Goal: Communication & Community: Participate in discussion

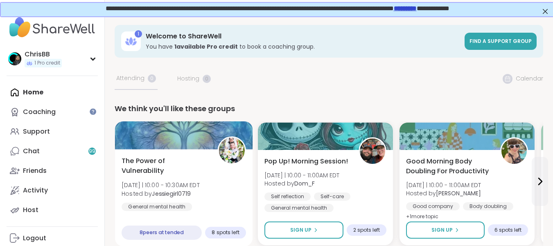
scroll to position [41, 0]
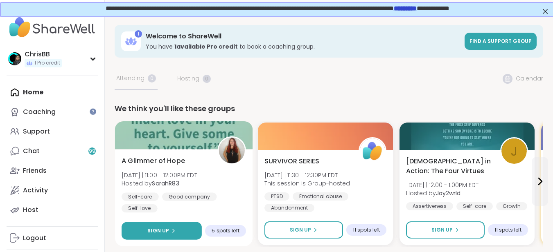
click at [172, 227] on button "Sign Up" at bounding box center [162, 232] width 80 height 18
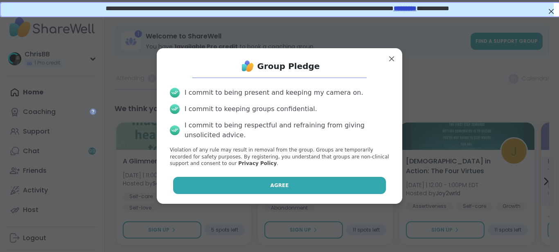
click at [275, 185] on span "Agree" at bounding box center [279, 185] width 18 height 7
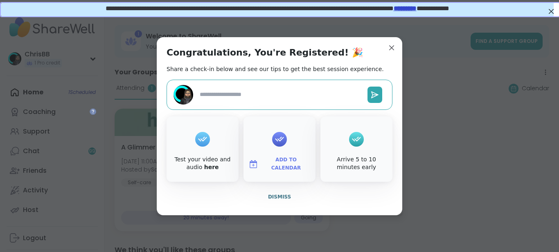
type textarea "*"
click at [372, 95] on icon at bounding box center [375, 95] width 7 height 6
click at [277, 199] on span "Dismiss" at bounding box center [279, 197] width 23 height 6
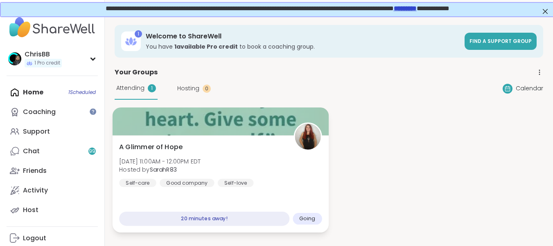
click at [237, 135] on div at bounding box center [221, 122] width 216 height 28
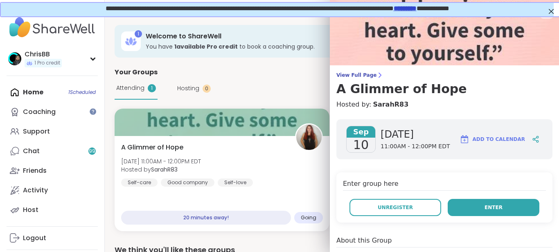
click at [473, 208] on button "Enter" at bounding box center [494, 207] width 92 height 17
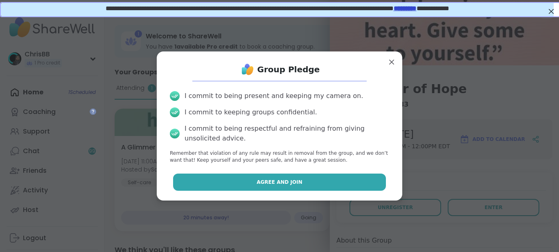
click at [282, 183] on span "Agree and Join" at bounding box center [280, 182] width 46 height 7
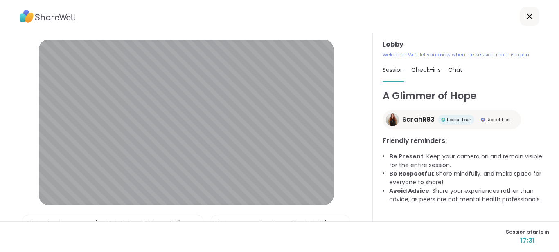
click at [312, 229] on div "Session starts in 17:31" at bounding box center [279, 237] width 559 height 31
click at [291, 236] on div "Session starts in 07:02" at bounding box center [279, 237] width 559 height 31
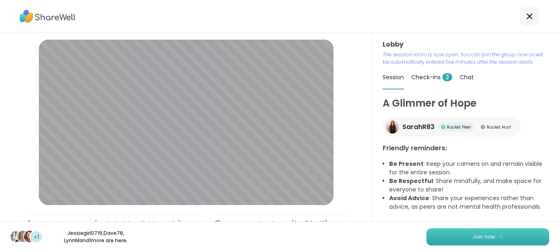
click at [484, 239] on span "Join now" at bounding box center [484, 237] width 23 height 7
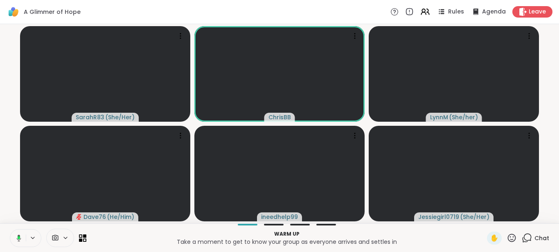
click at [20, 240] on icon at bounding box center [17, 238] width 7 height 7
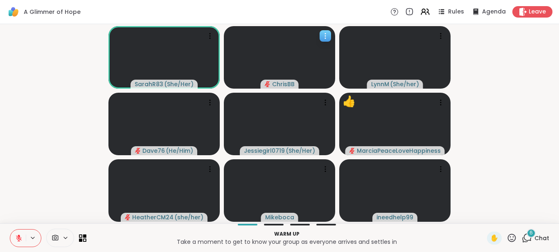
click at [324, 35] on icon at bounding box center [325, 36] width 8 height 8
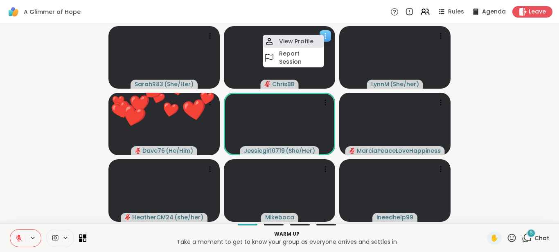
click at [303, 44] on h4 "View Profile" at bounding box center [296, 41] width 34 height 8
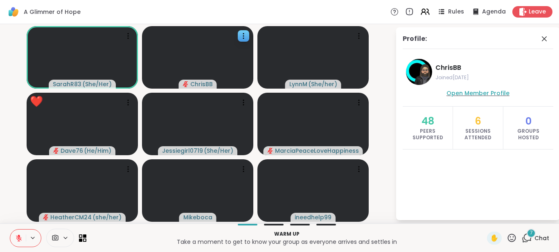
click at [468, 92] on span "Open Member Profile" at bounding box center [477, 93] width 63 height 8
click at [487, 95] on span "Open Member Profile" at bounding box center [477, 93] width 63 height 8
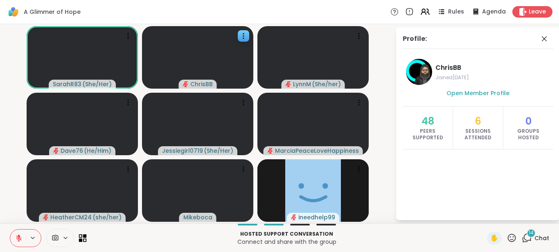
click at [82, 239] on icon at bounding box center [81, 241] width 4 height 4
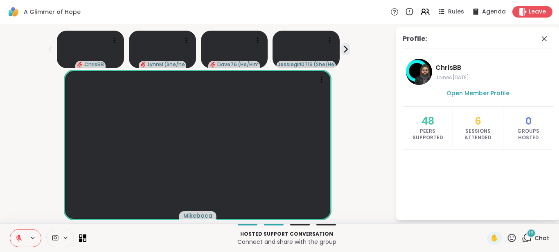
click at [30, 230] on div at bounding box center [26, 239] width 32 height 18
click at [26, 234] on div at bounding box center [26, 239] width 32 height 18
click at [22, 238] on icon at bounding box center [18, 238] width 7 height 7
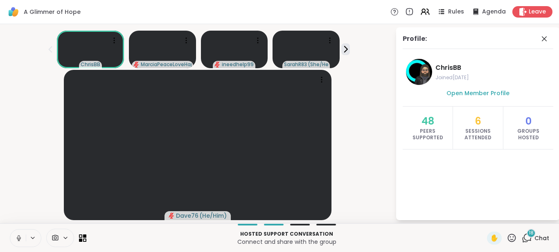
click at [19, 240] on icon at bounding box center [19, 238] width 4 height 2
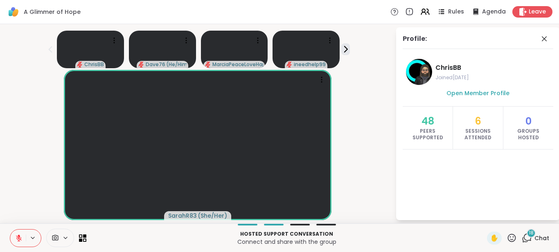
click at [21, 237] on icon at bounding box center [18, 238] width 7 height 7
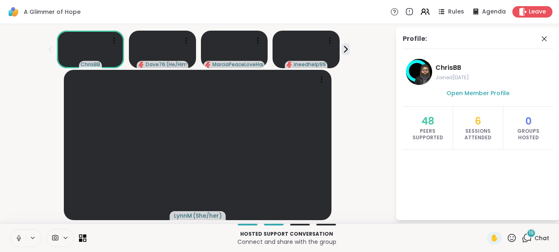
click at [20, 238] on icon at bounding box center [19, 238] width 2 height 4
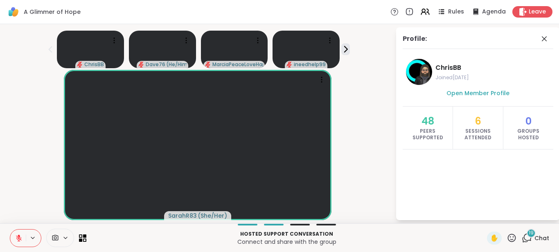
click at [0, 248] on div "Hosted support conversation Connect and share with the group ✋ 19 Chat" at bounding box center [279, 238] width 559 height 29
click at [20, 244] on button at bounding box center [18, 238] width 16 height 17
click at [20, 237] on icon at bounding box center [19, 238] width 2 height 4
click at [524, 241] on icon at bounding box center [528, 237] width 8 height 7
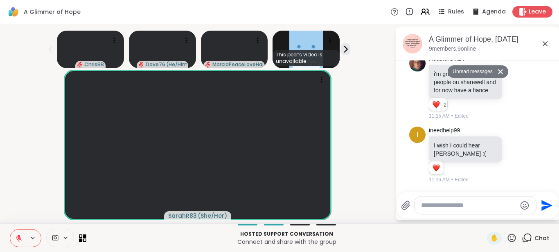
scroll to position [1587, 0]
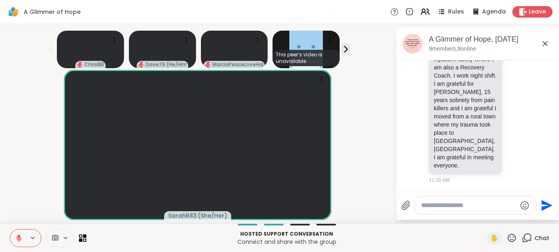
click at [442, 203] on textarea "Type your message" at bounding box center [468, 206] width 95 height 8
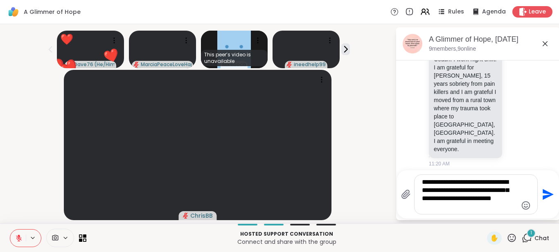
scroll to position [1724, 0]
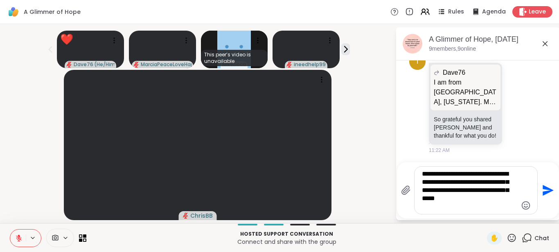
type textarea "**********"
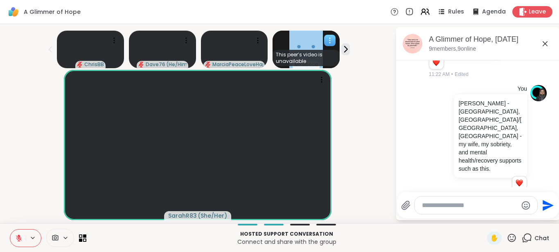
scroll to position [1819, 0]
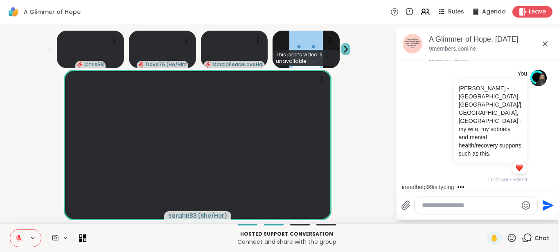
click at [341, 49] on icon at bounding box center [345, 49] width 9 height 9
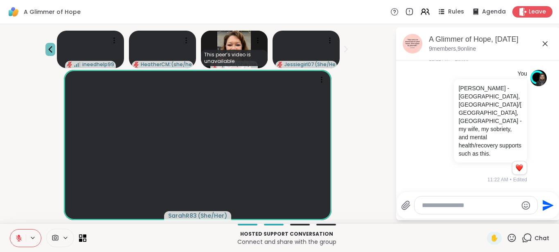
click at [47, 52] on icon at bounding box center [50, 50] width 10 height 10
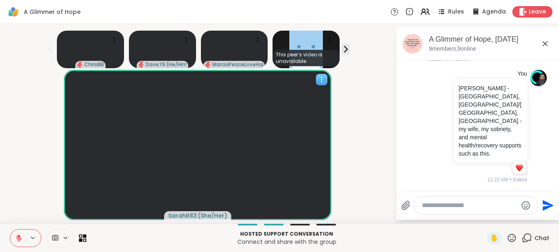
scroll to position [10, 0]
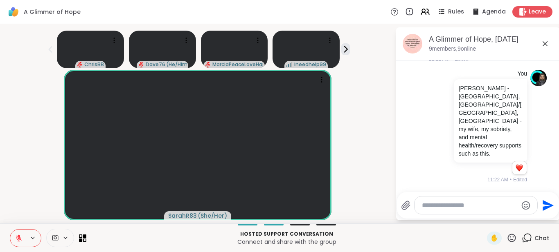
drag, startPoint x: 362, startPoint y: 79, endPoint x: 349, endPoint y: 12, distance: 67.9
click at [349, 12] on div "A Glimmer of Hope Rules Agenda Leave" at bounding box center [279, 12] width 559 height 24
drag, startPoint x: 269, startPoint y: 108, endPoint x: 368, endPoint y: 140, distance: 103.8
click at [368, 140] on div "SarahR83 ( She/Her )" at bounding box center [197, 145] width 385 height 151
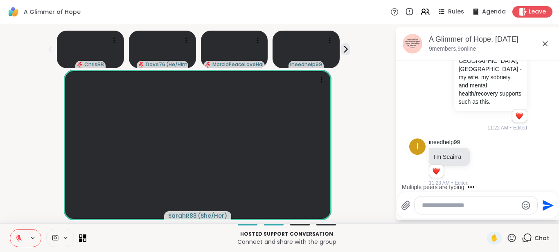
scroll to position [1874, 0]
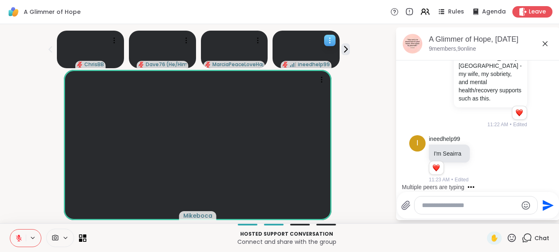
click at [331, 45] on div at bounding box center [329, 40] width 11 height 11
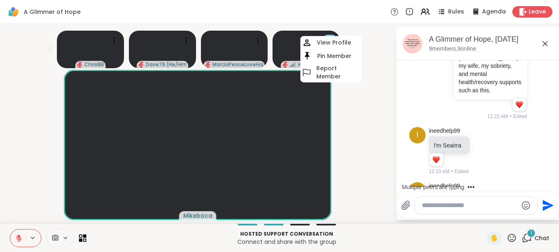
scroll to position [1934, 0]
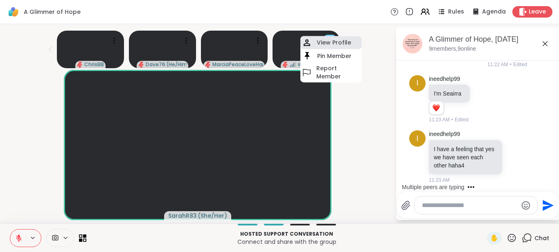
click at [333, 45] on h4 "View Profile" at bounding box center [334, 42] width 34 height 8
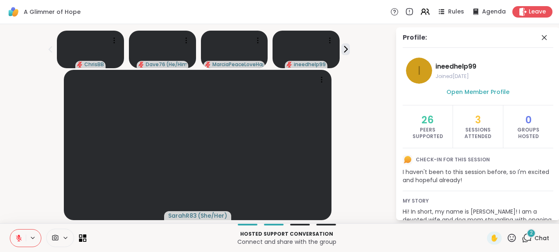
scroll to position [0, 0]
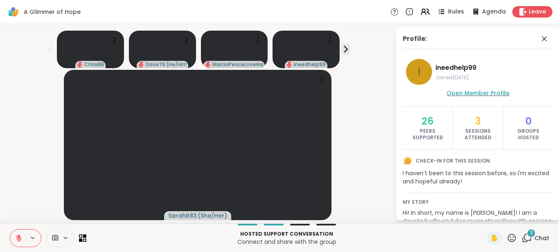
click at [488, 91] on span "Open Member Profile" at bounding box center [477, 93] width 63 height 8
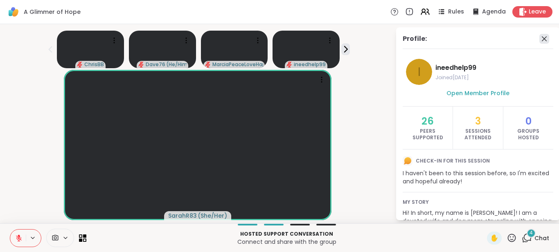
click at [539, 41] on icon at bounding box center [544, 39] width 10 height 10
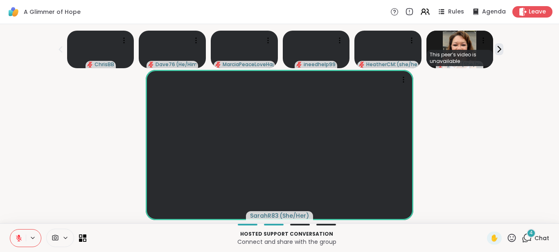
click at [525, 238] on icon at bounding box center [527, 238] width 10 height 10
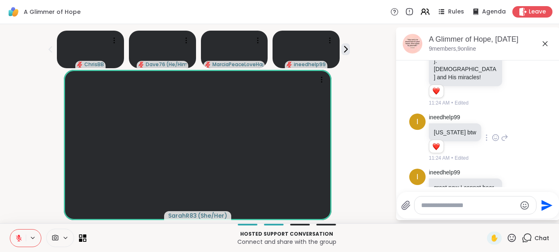
scroll to position [2297, 0]
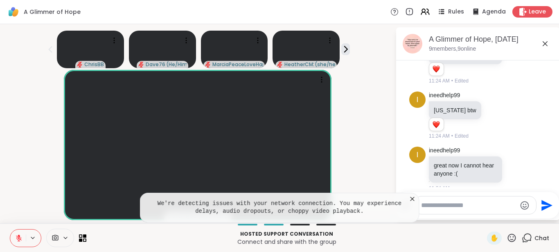
click at [412, 199] on icon at bounding box center [412, 199] width 4 height 4
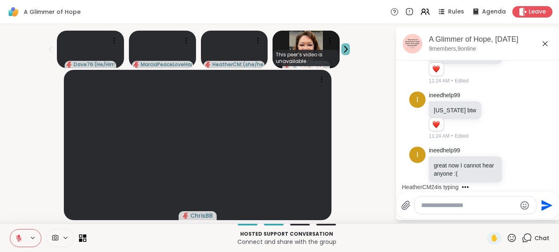
click at [344, 51] on icon at bounding box center [345, 50] width 3 height 6
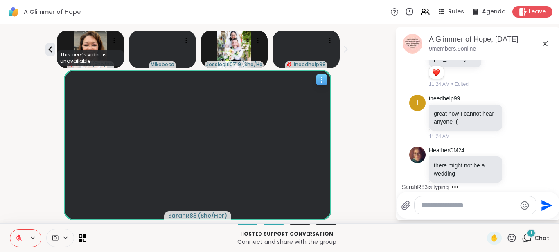
scroll to position [2401, 0]
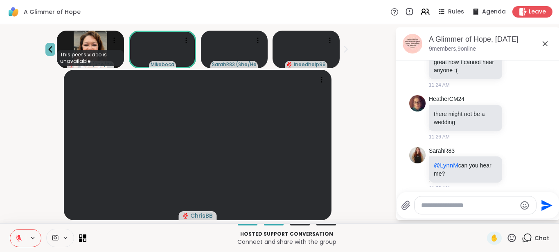
click at [49, 48] on icon at bounding box center [51, 49] width 4 height 7
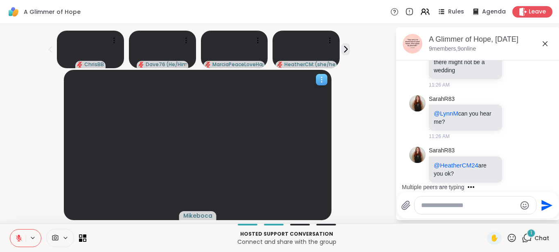
scroll to position [2497, 0]
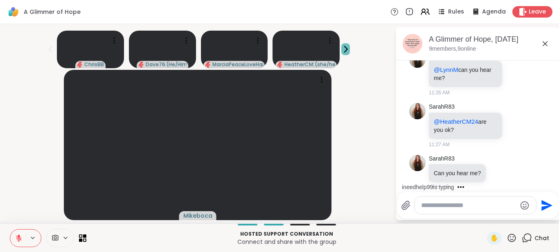
click at [344, 48] on icon at bounding box center [345, 49] width 9 height 9
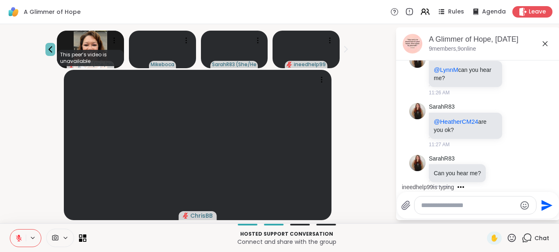
click at [49, 52] on icon at bounding box center [51, 49] width 4 height 7
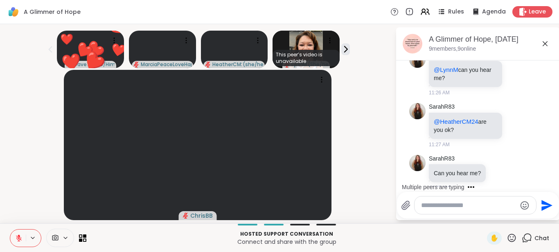
click at [49, 52] on icon at bounding box center [51, 49] width 4 height 7
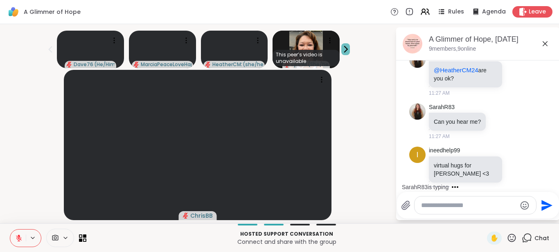
click at [341, 46] on icon at bounding box center [345, 49] width 9 height 9
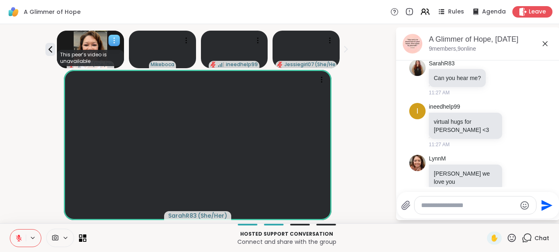
scroll to position [2644, 0]
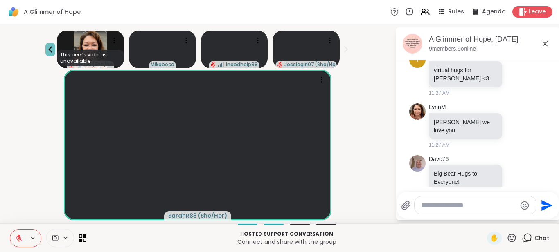
click at [50, 51] on icon at bounding box center [50, 50] width 10 height 10
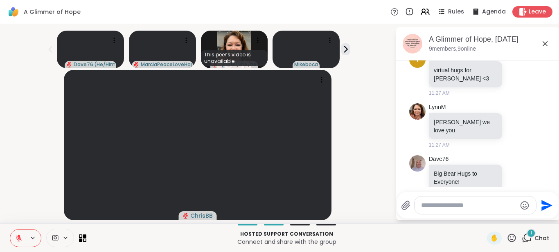
scroll to position [2704, 0]
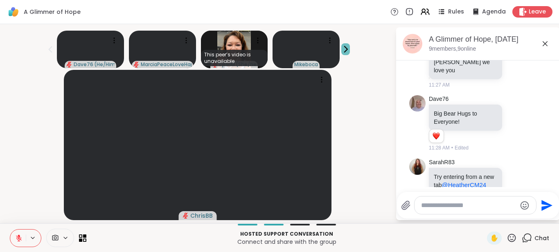
click at [344, 51] on icon at bounding box center [345, 49] width 9 height 9
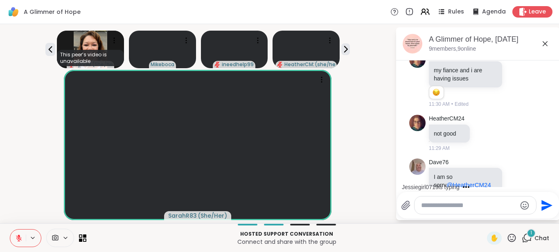
scroll to position [2984, 0]
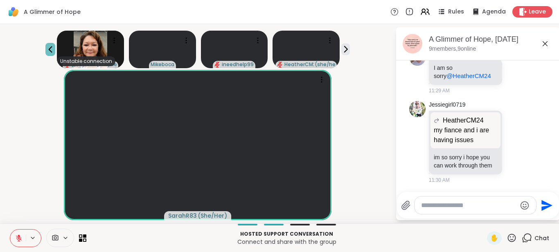
click at [45, 51] on icon at bounding box center [50, 50] width 10 height 10
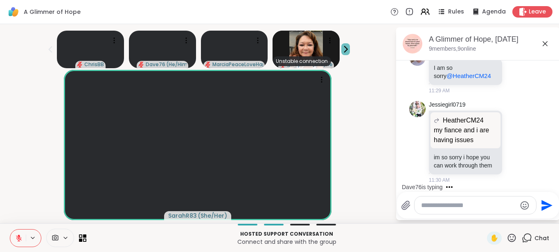
click at [344, 52] on icon at bounding box center [345, 50] width 3 height 6
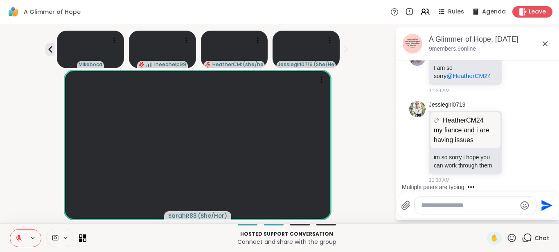
click at [430, 205] on textarea "Type your message" at bounding box center [468, 206] width 95 height 8
click at [18, 239] on icon at bounding box center [18, 238] width 7 height 7
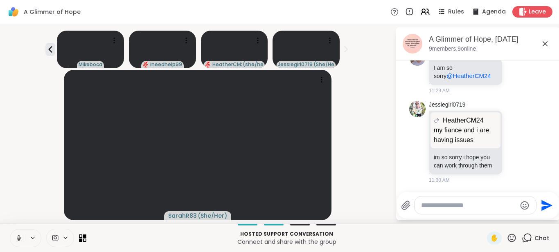
click at [445, 206] on textarea "Type your message" at bounding box center [468, 206] width 95 height 8
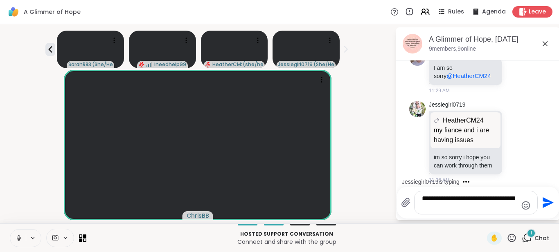
scroll to position [3139, 0]
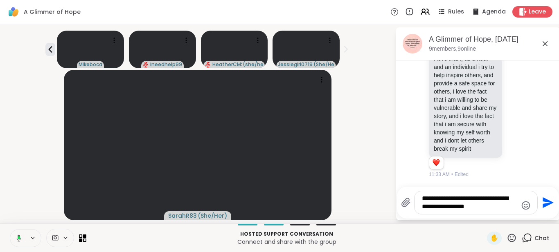
type textarea "**********"
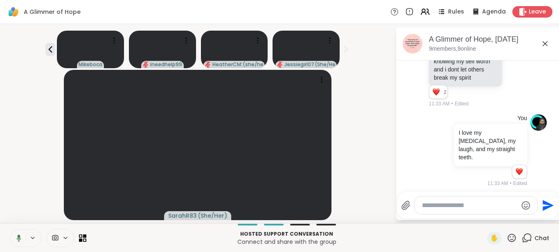
scroll to position [3229, 0]
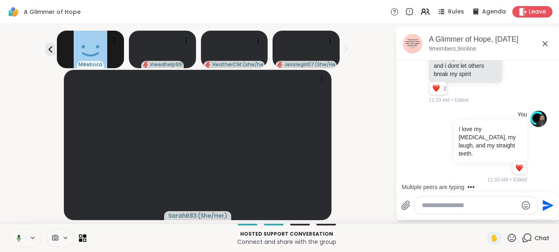
click at [18, 239] on icon at bounding box center [17, 238] width 7 height 7
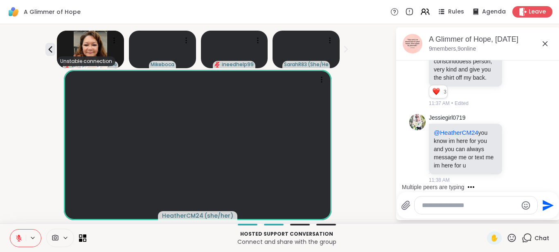
scroll to position [3800, 0]
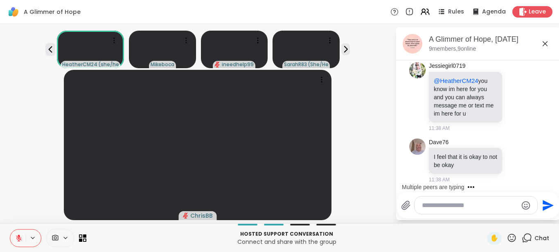
click at [451, 203] on textarea "Type your message" at bounding box center [469, 206] width 95 height 8
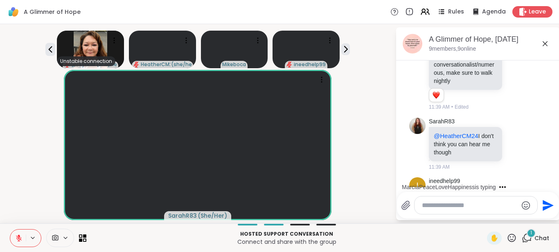
scroll to position [4032, 0]
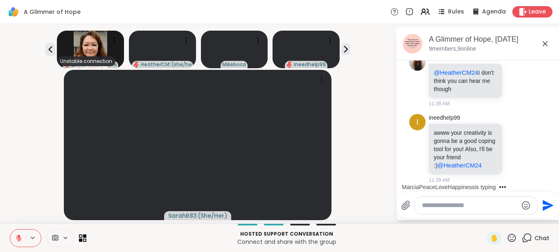
click at [433, 204] on textarea "Type your message" at bounding box center [469, 206] width 95 height 8
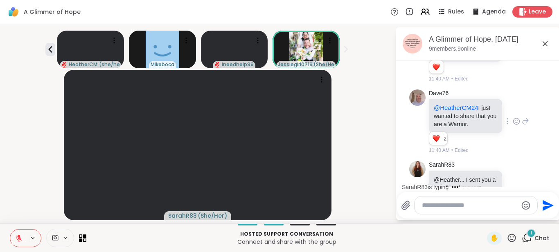
scroll to position [4343, 0]
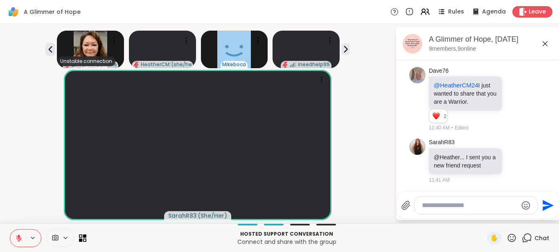
click at [444, 206] on textarea "Type your message" at bounding box center [469, 206] width 95 height 8
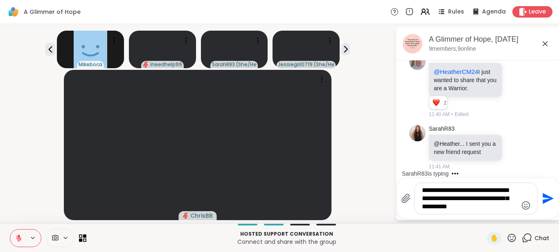
type textarea "**********"
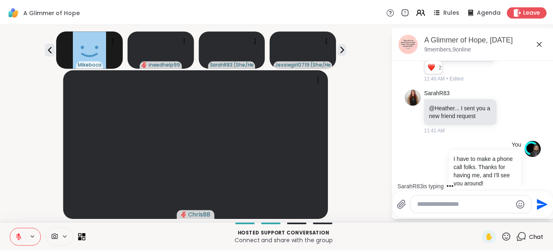
scroll to position [4420, 0]
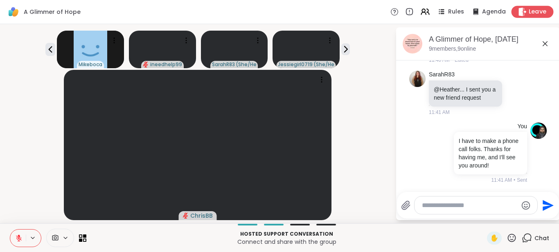
click at [536, 11] on span "Leave" at bounding box center [538, 12] width 18 height 9
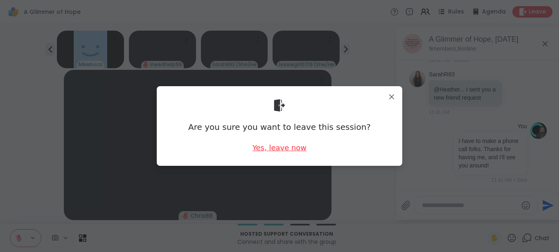
click at [277, 151] on div "Yes, leave now" at bounding box center [279, 148] width 54 height 10
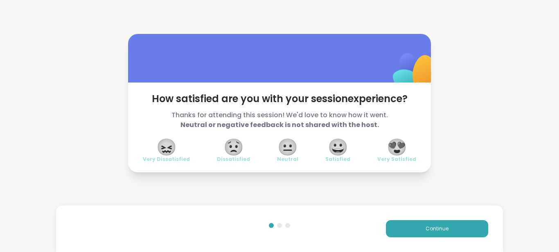
click at [387, 152] on span "😍" at bounding box center [397, 147] width 20 height 15
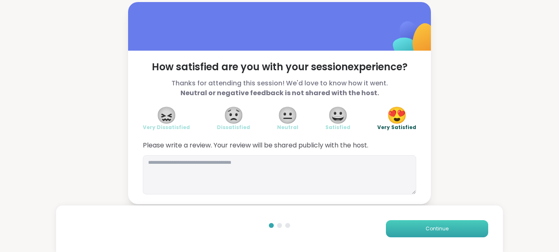
click at [405, 230] on button "Continue" at bounding box center [437, 229] width 102 height 17
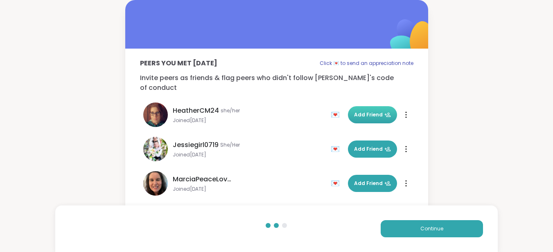
click at [360, 109] on button "Add Friend" at bounding box center [372, 114] width 49 height 17
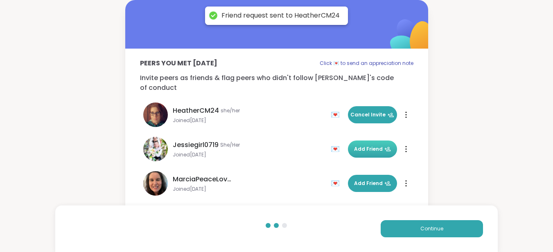
click at [366, 146] on span "Add Friend" at bounding box center [372, 149] width 37 height 7
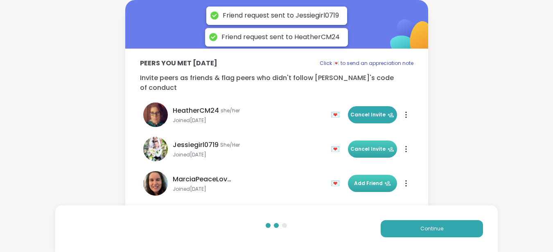
click at [363, 175] on button "Add Friend" at bounding box center [372, 183] width 49 height 17
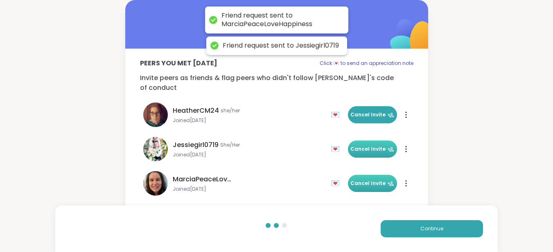
scroll to position [41, 0]
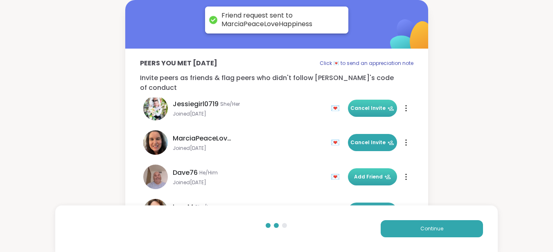
click at [361, 174] on span "Add Friend" at bounding box center [372, 177] width 37 height 7
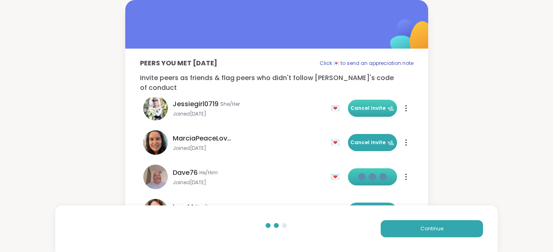
scroll to position [82, 0]
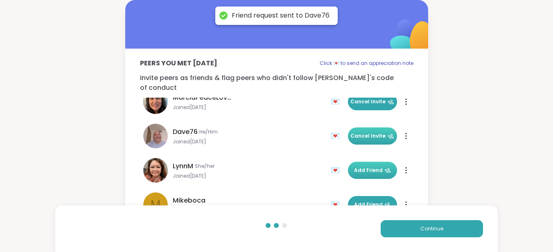
click at [362, 167] on span "Add Friend" at bounding box center [372, 170] width 37 height 7
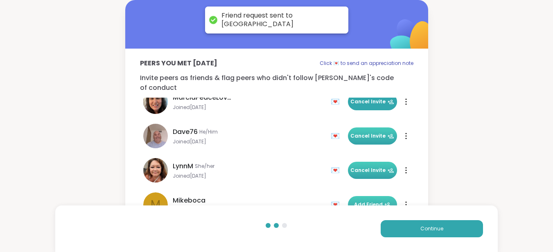
click at [365, 201] on span "Add Friend" at bounding box center [372, 204] width 37 height 7
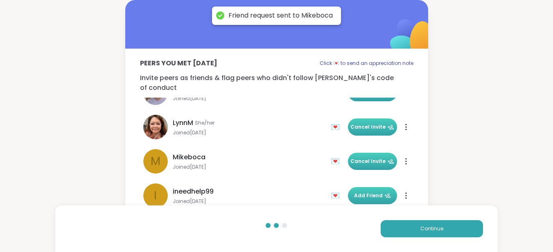
scroll to position [128, 0]
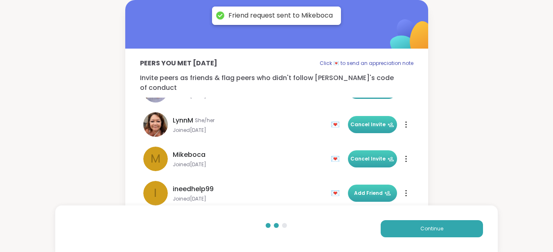
click at [362, 190] on span "Add Friend" at bounding box center [372, 193] width 37 height 7
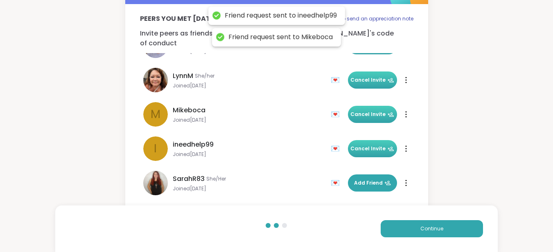
scroll to position [45, 0]
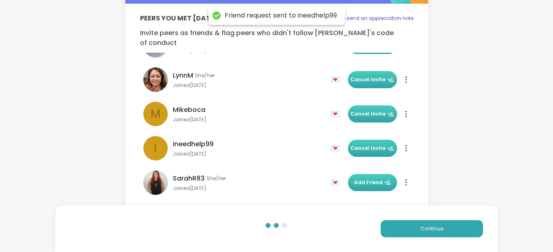
click at [361, 179] on span "Add Friend" at bounding box center [372, 182] width 37 height 7
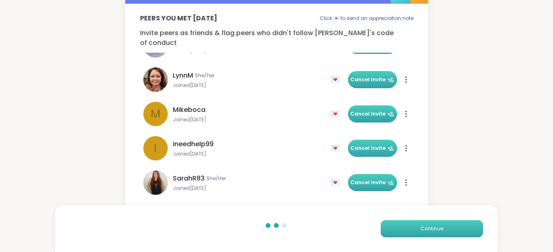
click at [428, 225] on span "Continue" at bounding box center [431, 228] width 23 height 7
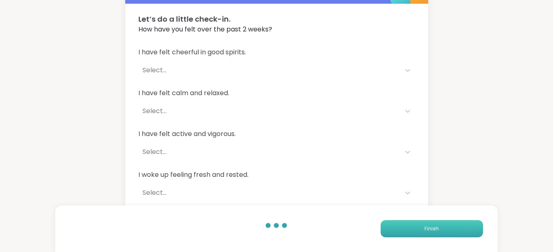
click at [433, 228] on span "Finish" at bounding box center [431, 228] width 14 height 7
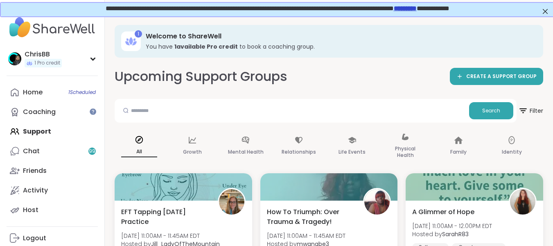
click at [416, 8] on link "*********" at bounding box center [404, 8] width 23 height 6
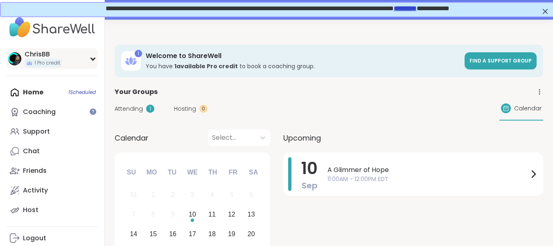
click at [92, 57] on icon at bounding box center [93, 59] width 7 height 4
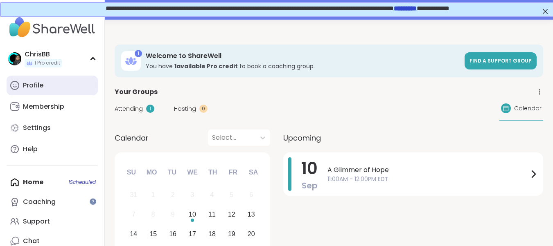
click at [38, 84] on div "Profile" at bounding box center [33, 85] width 20 height 9
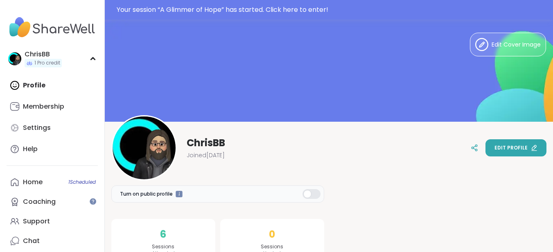
click at [507, 147] on span "Edit profile" at bounding box center [510, 147] width 33 height 7
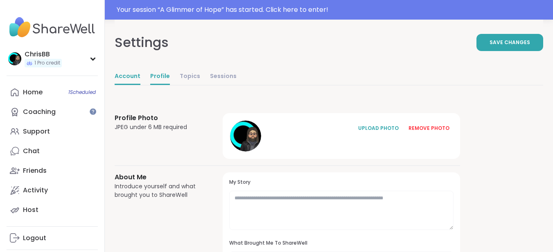
click at [131, 77] on link "Account" at bounding box center [128, 77] width 26 height 16
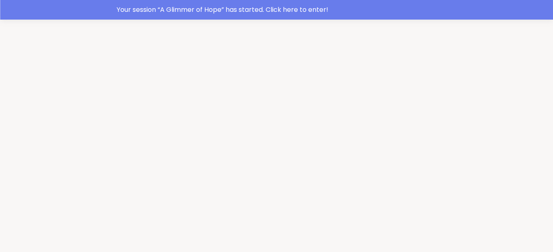
select select "**"
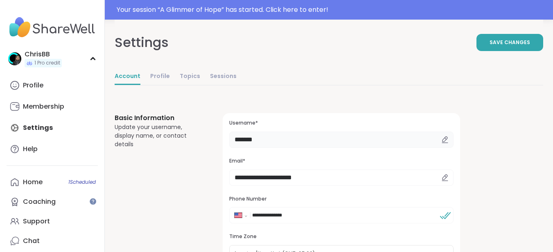
click at [274, 138] on input "*******" at bounding box center [341, 140] width 224 height 16
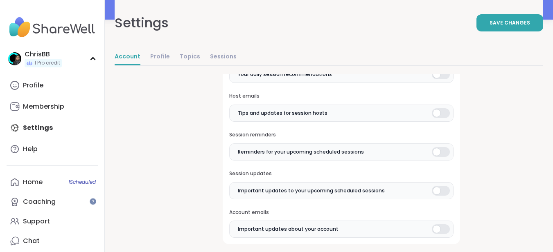
scroll to position [450, 0]
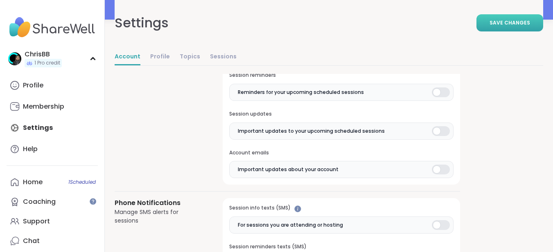
click at [498, 25] on span "Save Changes" at bounding box center [509, 22] width 41 height 7
click at [499, 22] on span "Save Changes" at bounding box center [509, 22] width 41 height 7
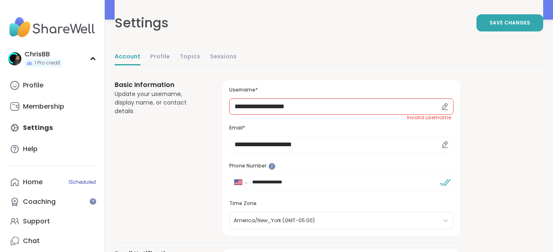
scroll to position [0, 0]
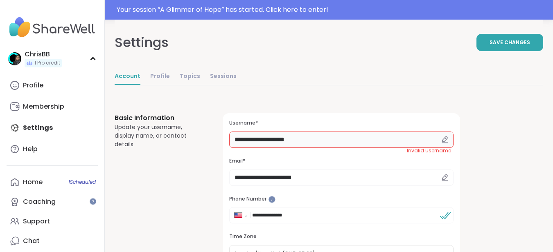
click at [330, 142] on input "**********" at bounding box center [341, 140] width 224 height 16
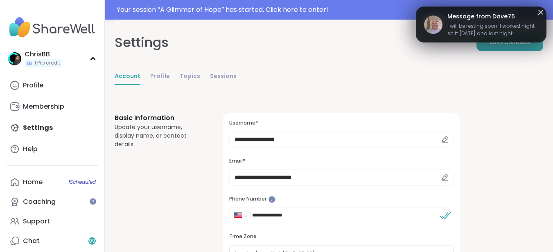
click at [518, 45] on span "Save Changes" at bounding box center [509, 42] width 41 height 7
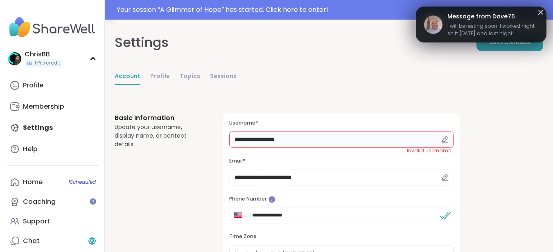
click at [261, 139] on input "**********" at bounding box center [341, 140] width 224 height 16
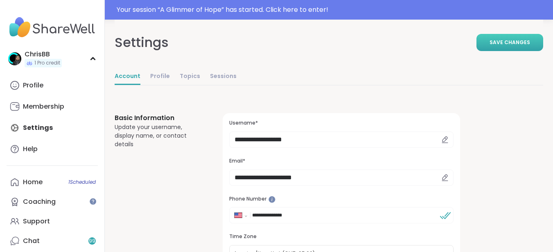
click at [492, 45] on button "Save Changes" at bounding box center [509, 42] width 67 height 17
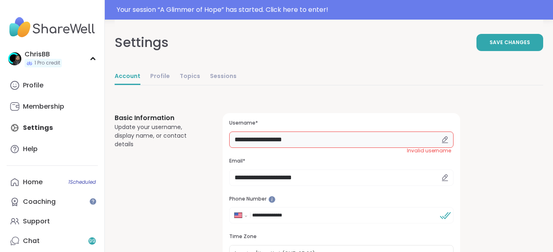
click at [331, 141] on input "**********" at bounding box center [341, 140] width 224 height 16
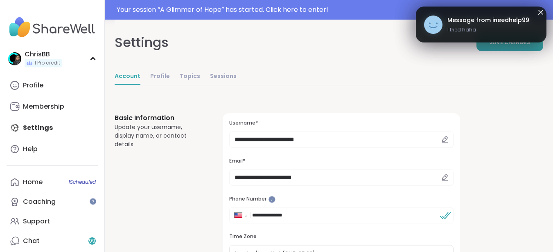
click at [512, 50] on button "Save Changes" at bounding box center [509, 42] width 67 height 17
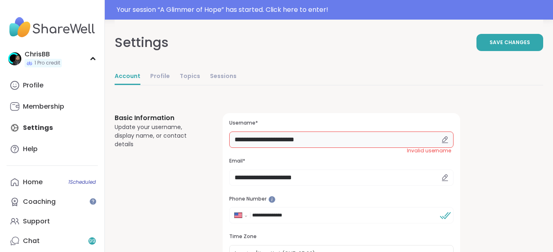
click at [352, 141] on input "**********" at bounding box center [341, 140] width 224 height 16
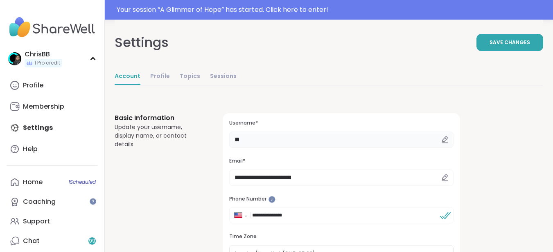
type input "*"
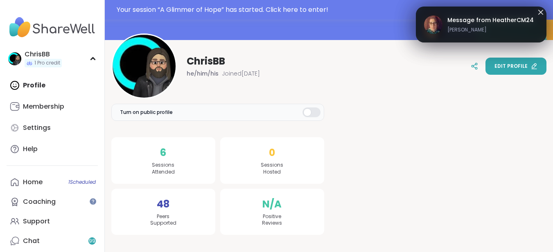
click at [520, 68] on span "Edit profile" at bounding box center [510, 66] width 33 height 7
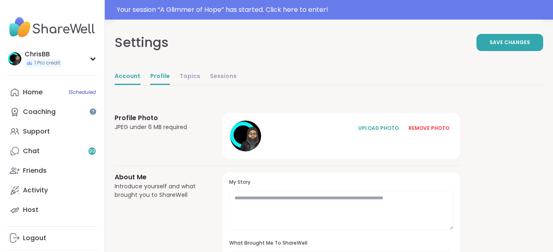
click at [131, 78] on link "Account" at bounding box center [128, 77] width 26 height 16
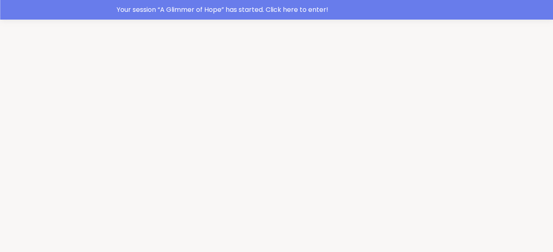
select select "**"
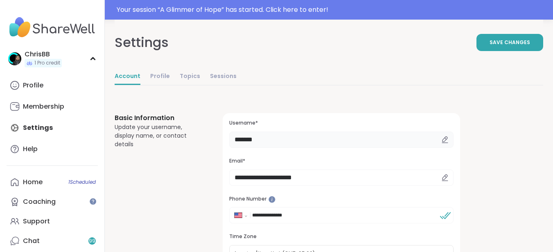
click at [252, 143] on input "*******" at bounding box center [341, 140] width 224 height 16
type input "**********"
click at [517, 42] on span "Save Changes" at bounding box center [509, 42] width 41 height 7
